Goal: Task Accomplishment & Management: Manage account settings

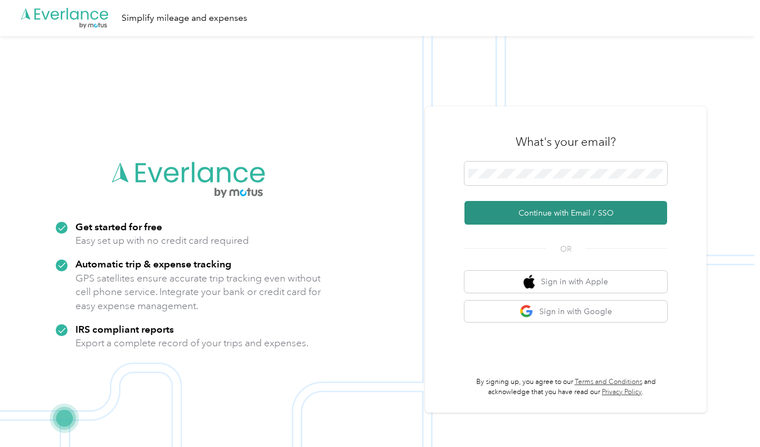
click at [526, 214] on button "Continue with Email / SSO" at bounding box center [565, 213] width 203 height 24
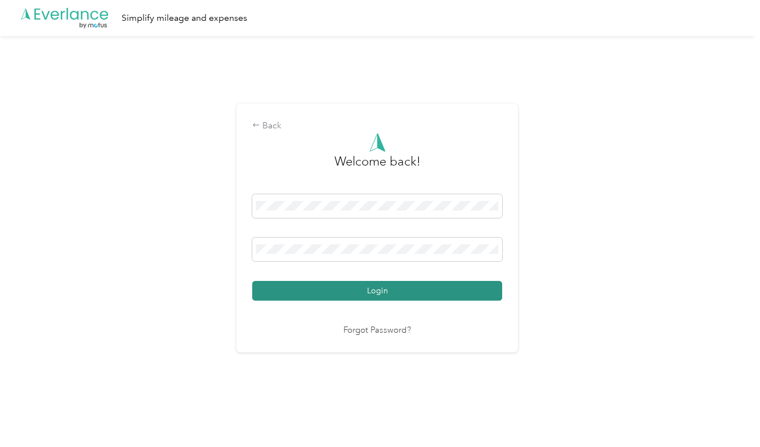
click at [377, 290] on button "Login" at bounding box center [377, 291] width 250 height 20
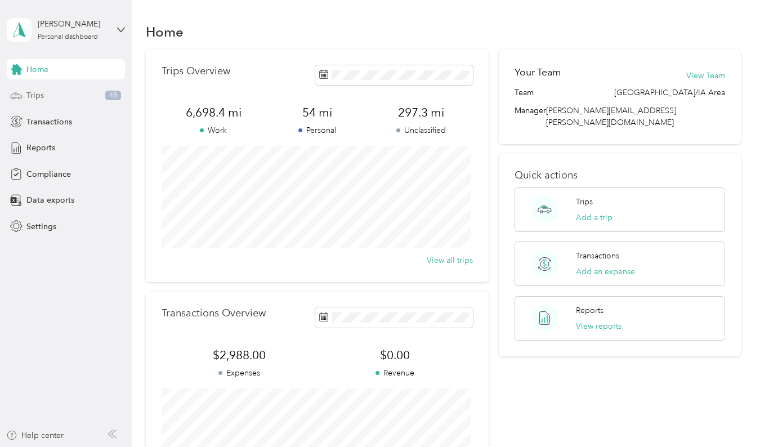
click at [34, 93] on span "Trips" at bounding box center [34, 95] width 17 height 12
